Goal: Learn about a topic

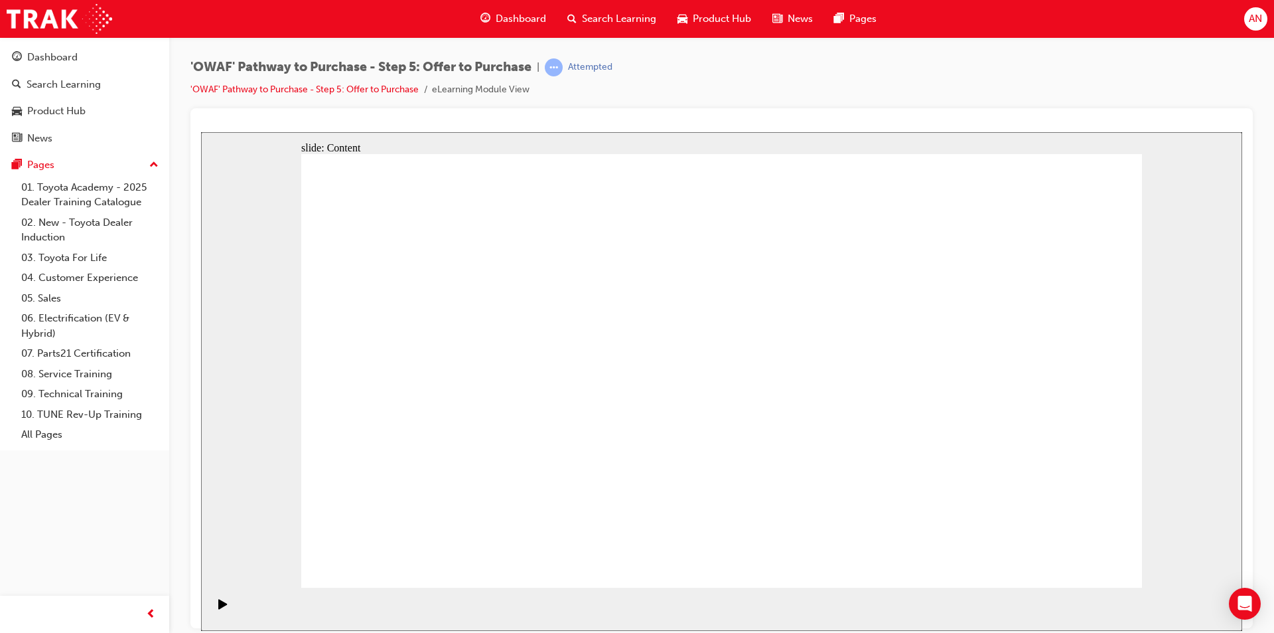
drag, startPoint x: 556, startPoint y: 266, endPoint x: 564, endPoint y: 273, distance: 11.3
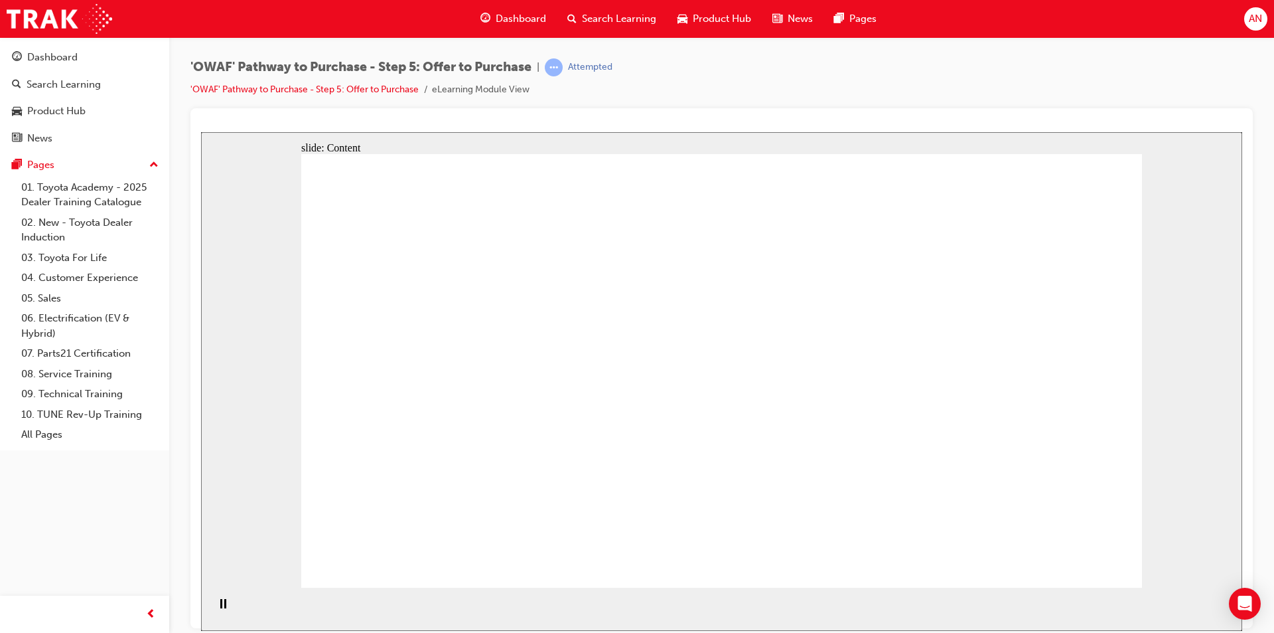
drag, startPoint x: 696, startPoint y: 278, endPoint x: 725, endPoint y: 236, distance: 51.6
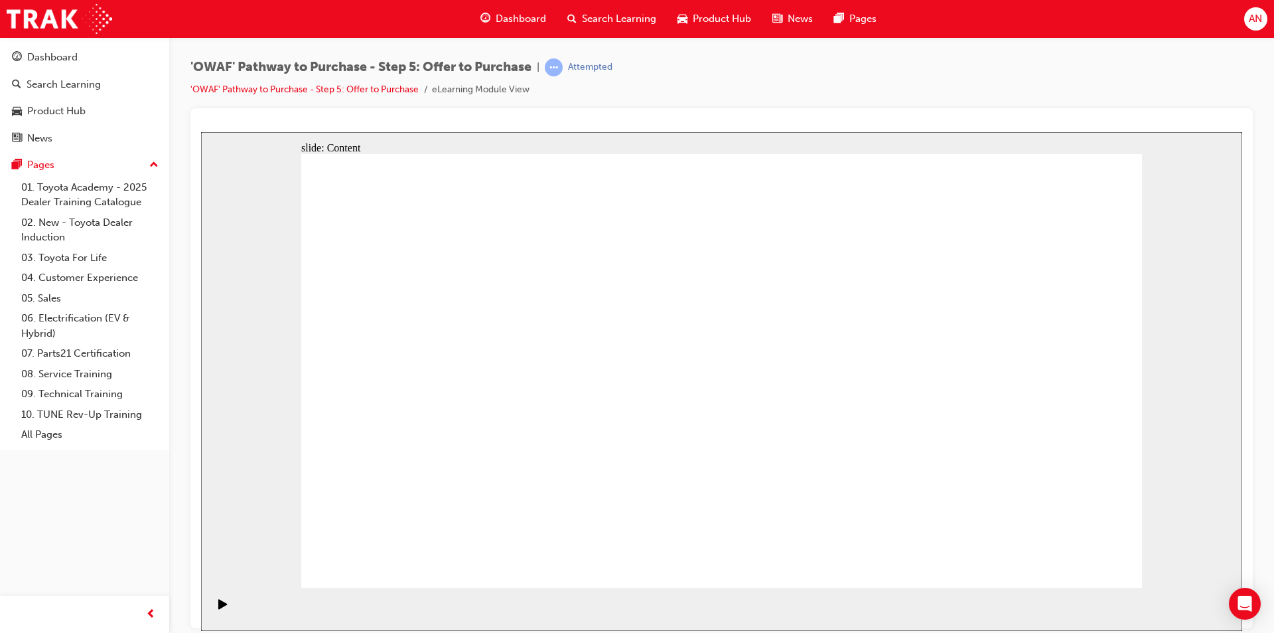
drag, startPoint x: 1071, startPoint y: 544, endPoint x: 1064, endPoint y: 552, distance: 10.3
